Goal: Information Seeking & Learning: Learn about a topic

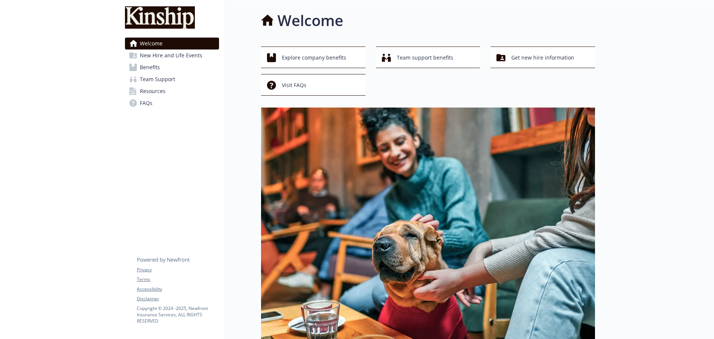
click at [152, 62] on span "Benefits" at bounding box center [150, 67] width 20 height 12
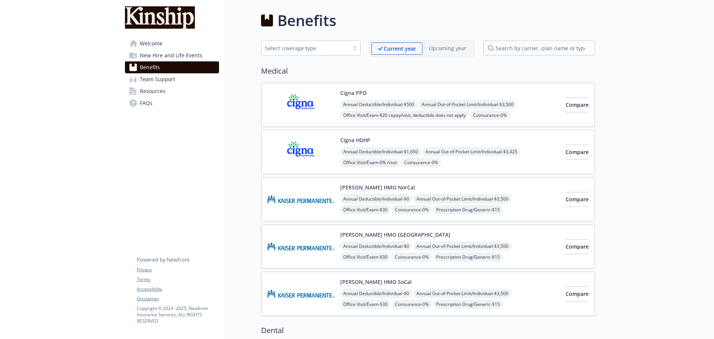
click at [367, 109] on div "Annual Deductible/Individual - $500 Annual Out-of-Pocket Limit/Individual - $3,…" at bounding box center [449, 132] width 219 height 64
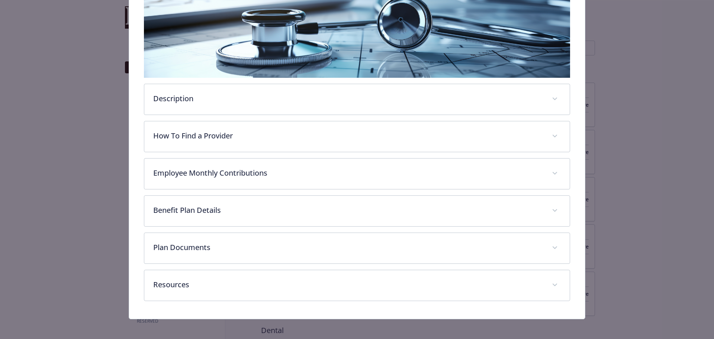
scroll to position [140, 0]
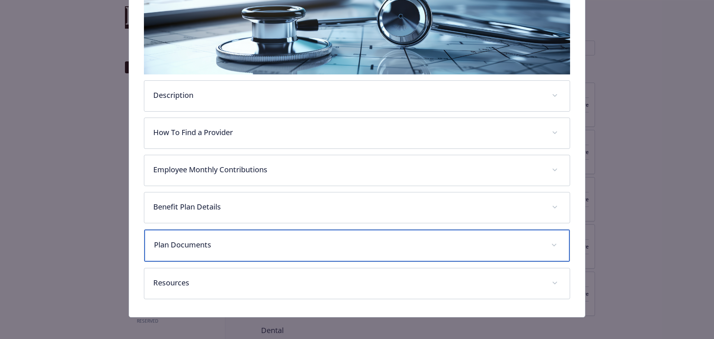
click at [364, 240] on p "Plan Documents" at bounding box center [348, 244] width 389 height 11
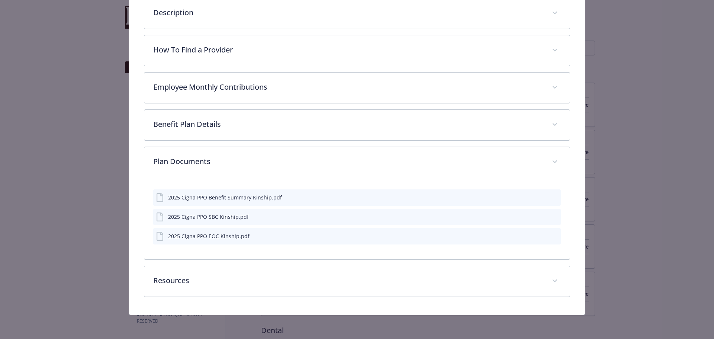
scroll to position [222, 0]
click at [202, 198] on div "2025 Cigna PPO Benefit Summary Kinship.pdf" at bounding box center [225, 198] width 114 height 8
click at [551, 196] on icon "preview file" at bounding box center [554, 197] width 7 height 5
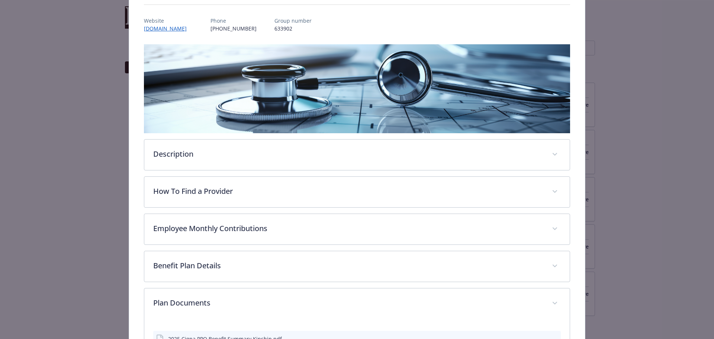
scroll to position [0, 0]
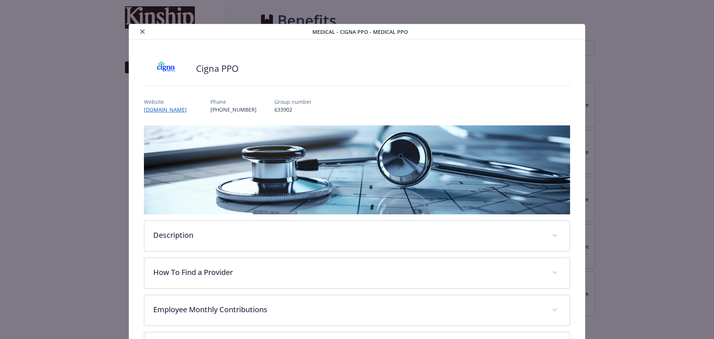
click at [142, 29] on button "close" at bounding box center [142, 31] width 9 height 9
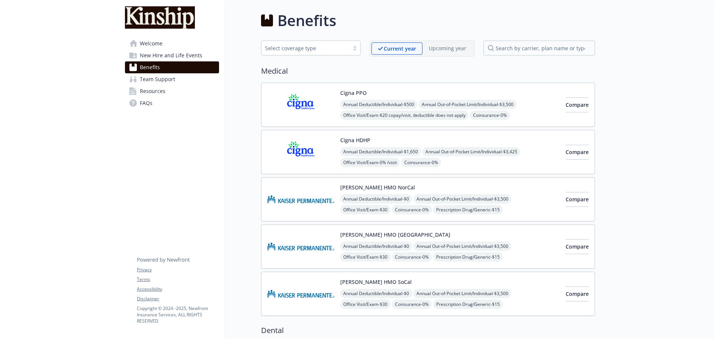
click at [372, 151] on span "Annual Deductible/Individual - $1,650" at bounding box center [380, 151] width 81 height 9
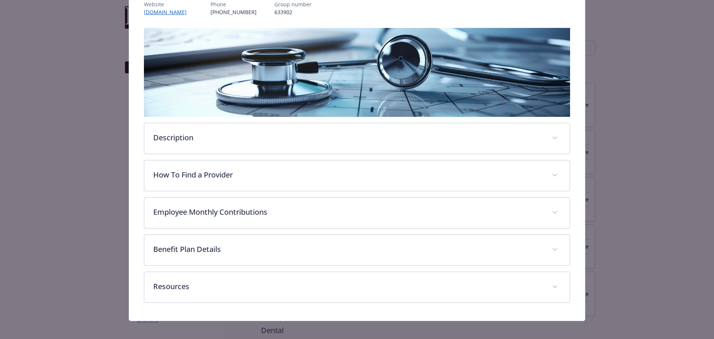
scroll to position [103, 0]
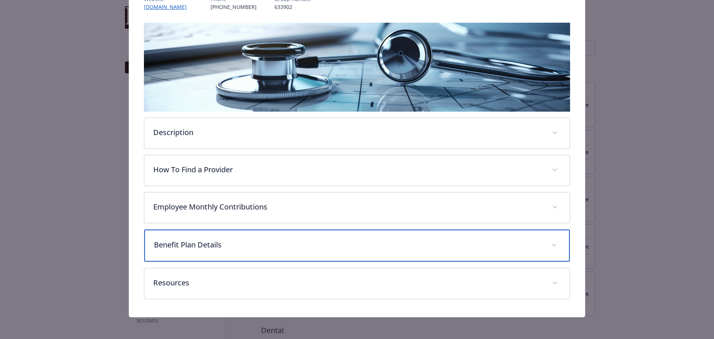
click at [551, 241] on span "details for plan Medical - Cigna HDHP - HDHP PPO" at bounding box center [554, 245] width 12 height 12
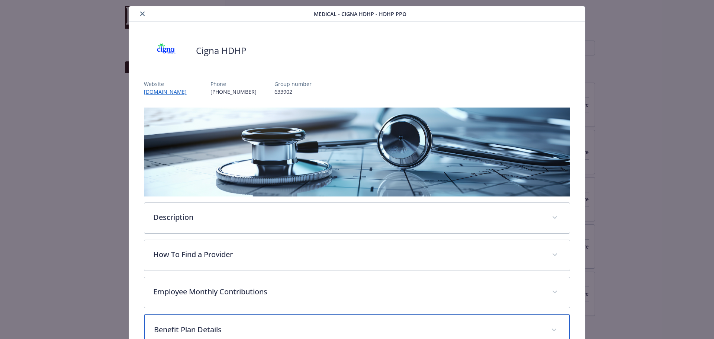
scroll to position [0, 0]
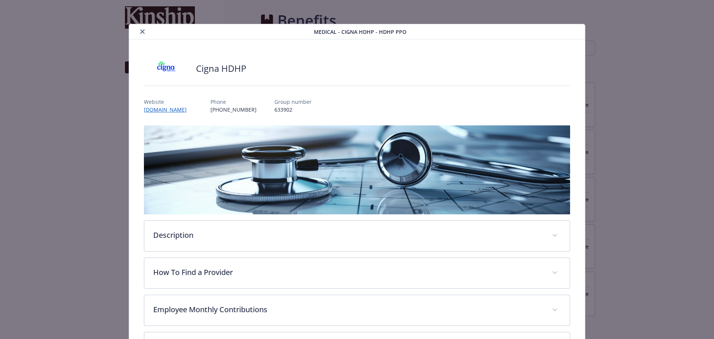
click at [142, 32] on icon "close" at bounding box center [142, 31] width 4 height 4
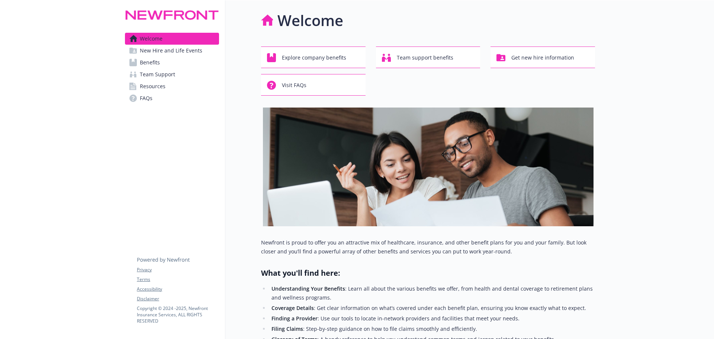
click at [137, 62] on link "Benefits" at bounding box center [172, 63] width 94 height 12
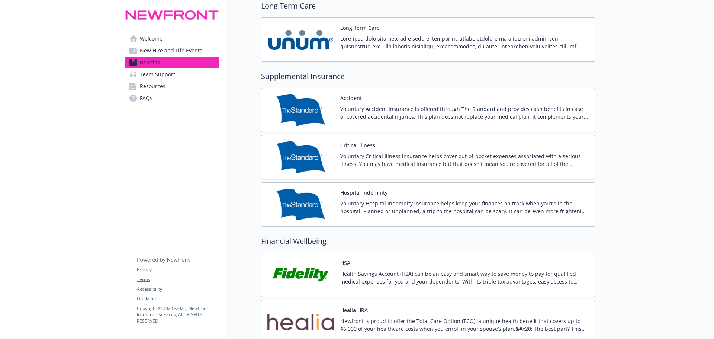
scroll to position [930, 0]
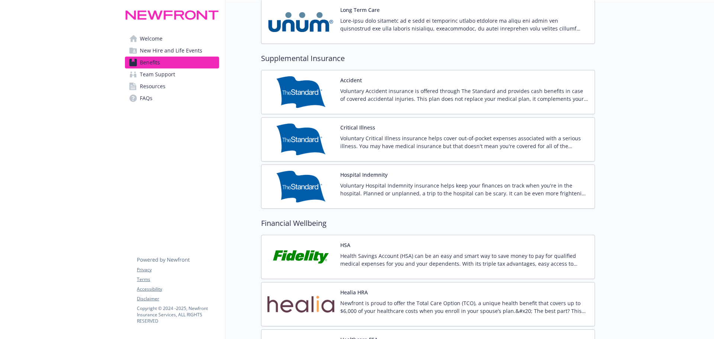
click at [306, 133] on img at bounding box center [300, 139] width 67 height 32
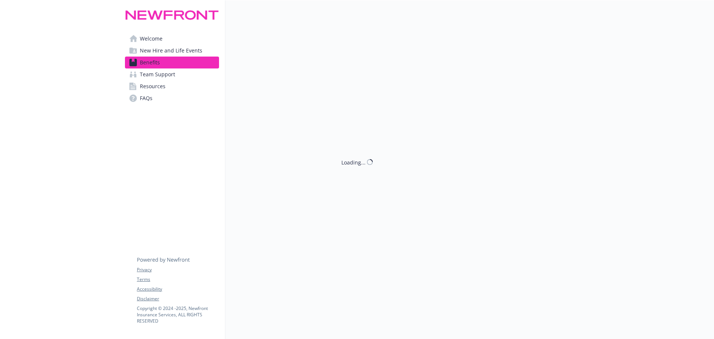
scroll to position [930, 0]
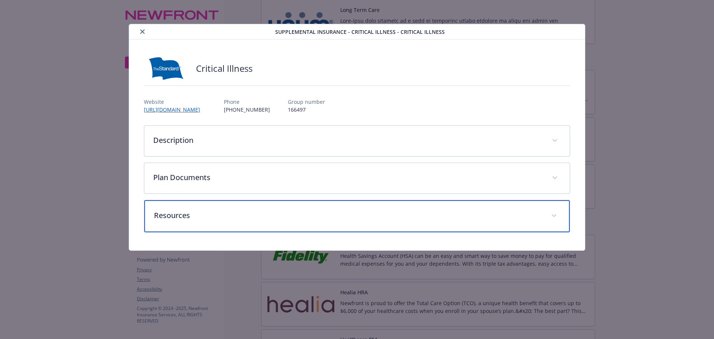
click at [284, 212] on p "Resources" at bounding box center [348, 215] width 389 height 11
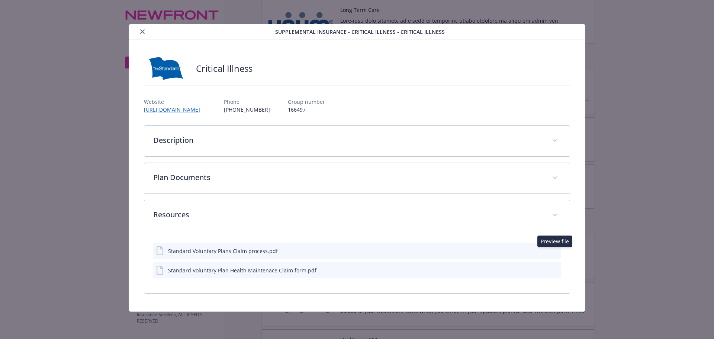
click at [555, 251] on icon "preview file" at bounding box center [554, 250] width 7 height 5
click at [141, 30] on icon "close" at bounding box center [142, 31] width 4 height 4
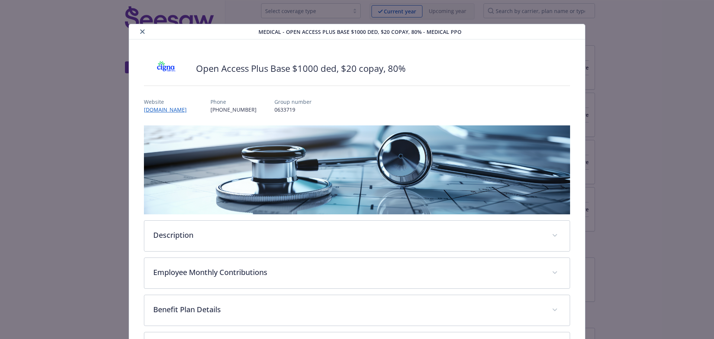
click at [140, 32] on icon "close" at bounding box center [142, 31] width 4 height 4
